Goal: Task Accomplishment & Management: Use online tool/utility

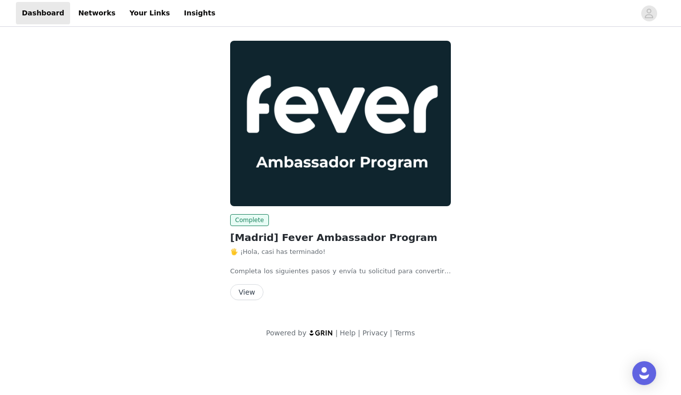
click at [242, 293] on button "View" at bounding box center [246, 292] width 33 height 16
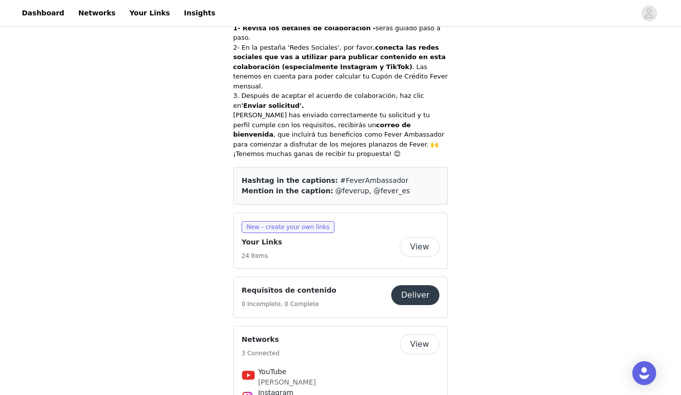
scroll to position [414, 0]
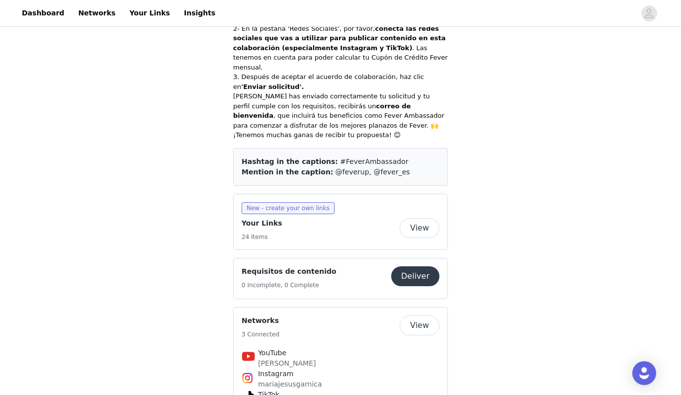
click at [428, 218] on button "View" at bounding box center [420, 228] width 40 height 20
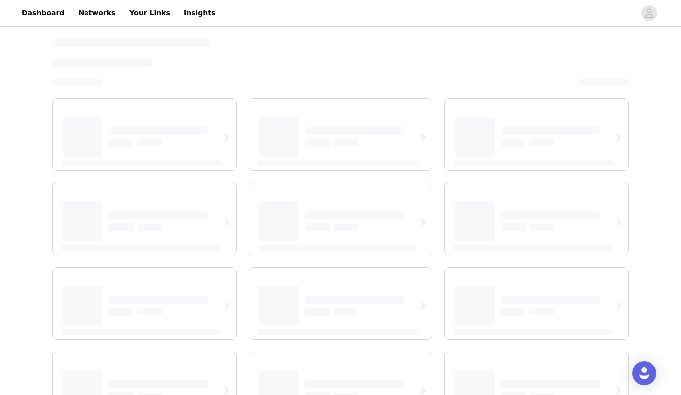
select select "12"
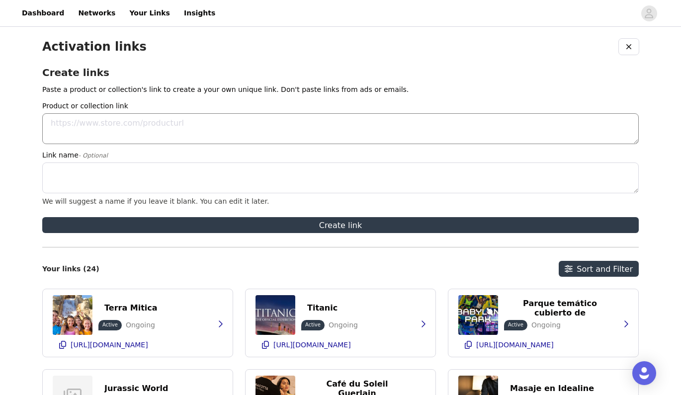
click at [347, 119] on textarea "Product or collection link" at bounding box center [340, 128] width 597 height 31
paste textarea "[URL][DOMAIN_NAME]"
type textarea "[URL][DOMAIN_NAME]"
click at [317, 174] on textarea "Link name - Optional" at bounding box center [340, 178] width 597 height 31
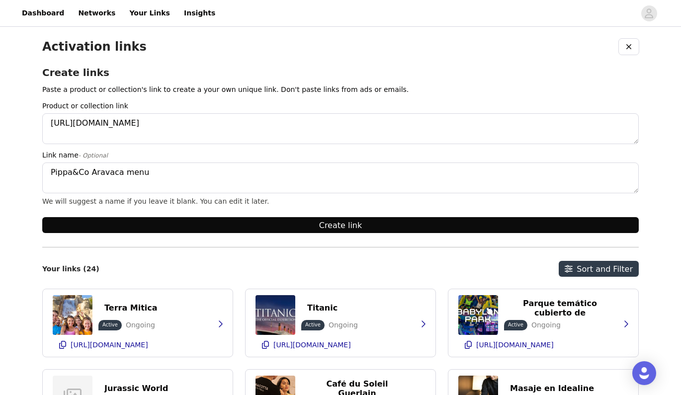
type textarea "Pippa&Co Aravaca menu"
click at [325, 226] on button "Create link" at bounding box center [340, 225] width 597 height 16
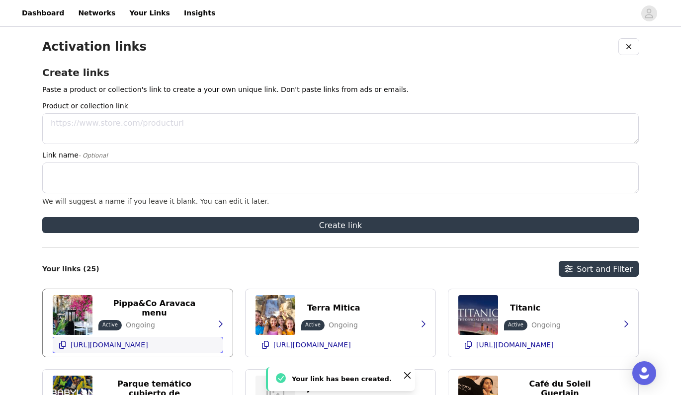
click at [62, 346] on icon "button" at bounding box center [63, 345] width 8 height 8
